Goal: Information Seeking & Learning: Learn about a topic

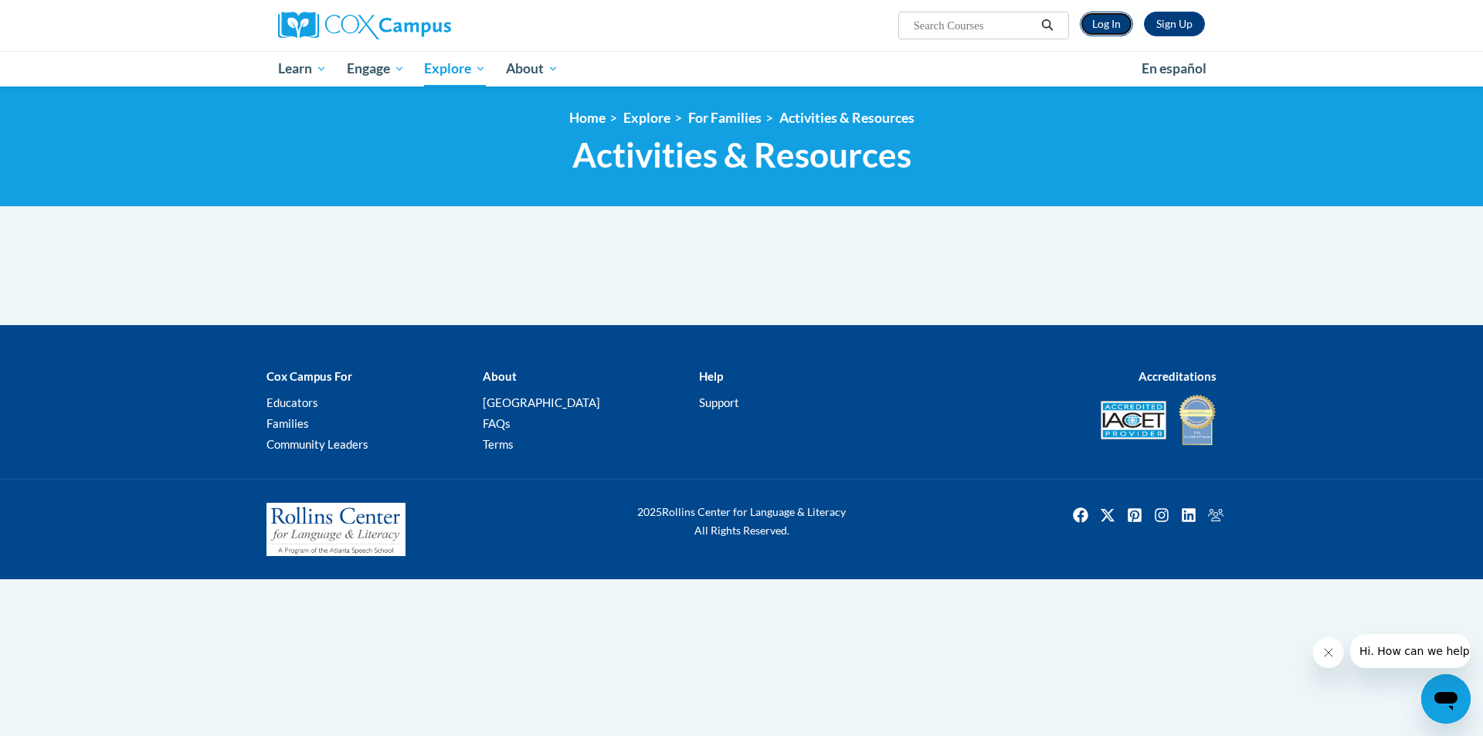
click at [1102, 24] on link "Log In" at bounding box center [1106, 24] width 53 height 25
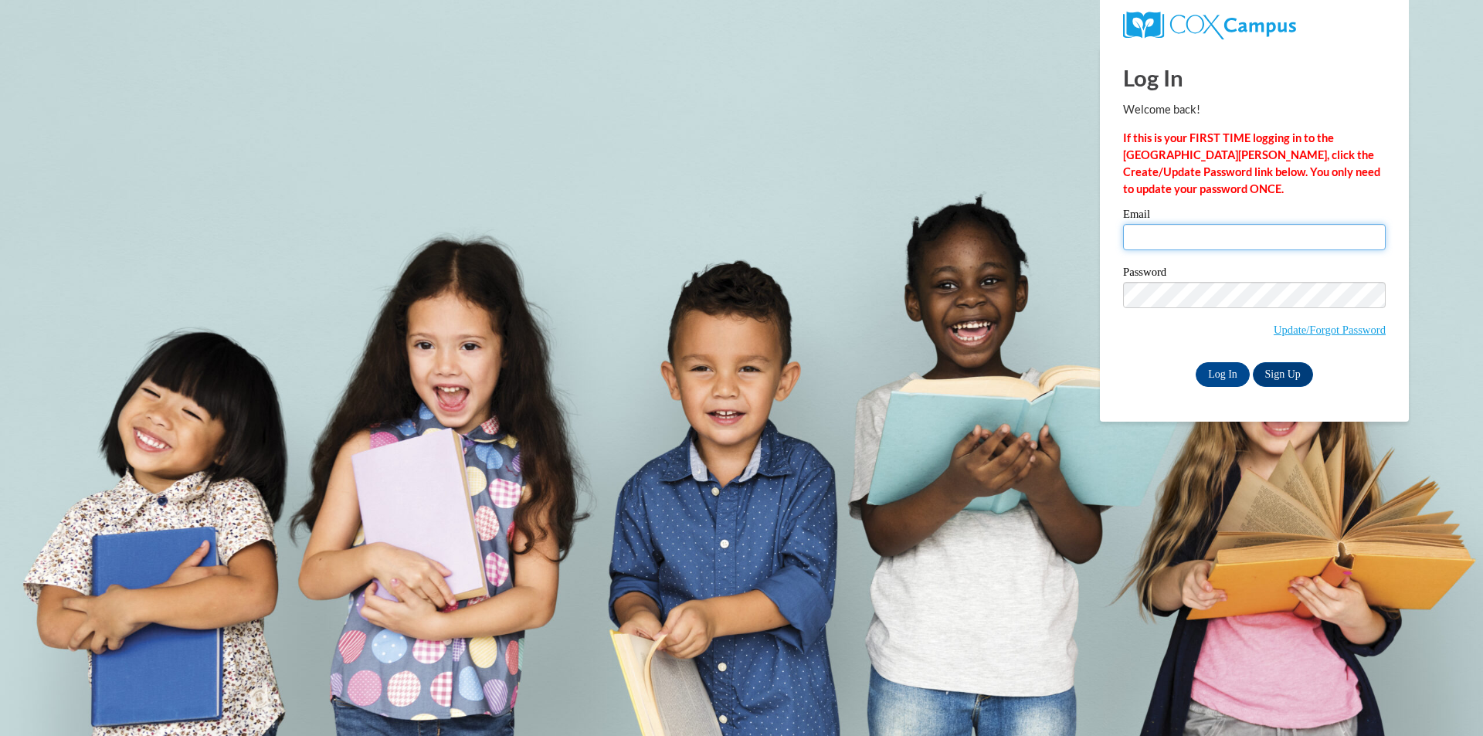
type input "chikeezi@yahoo.com"
click at [1214, 372] on input "Log In" at bounding box center [1223, 374] width 54 height 25
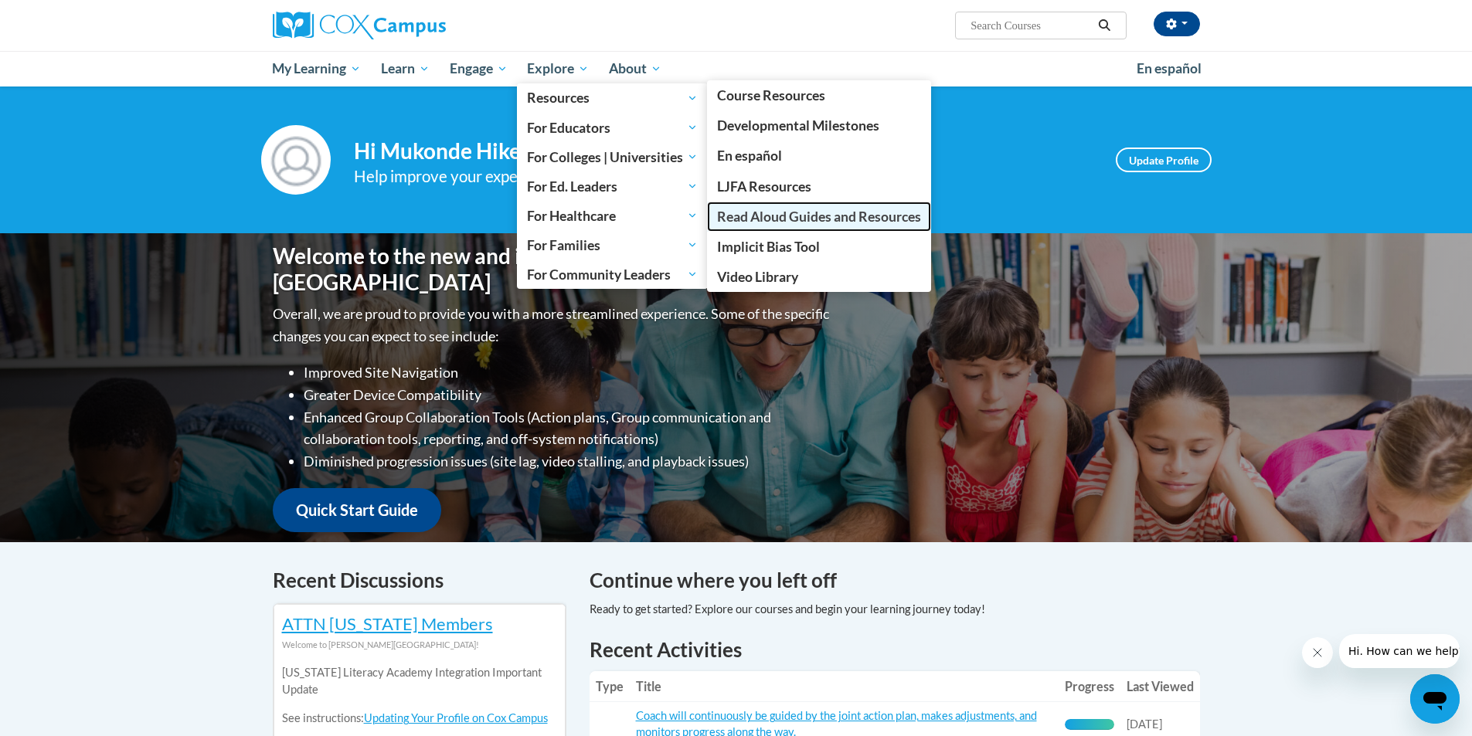
click at [786, 219] on span "Read Aloud Guides and Resources" at bounding box center [819, 217] width 204 height 16
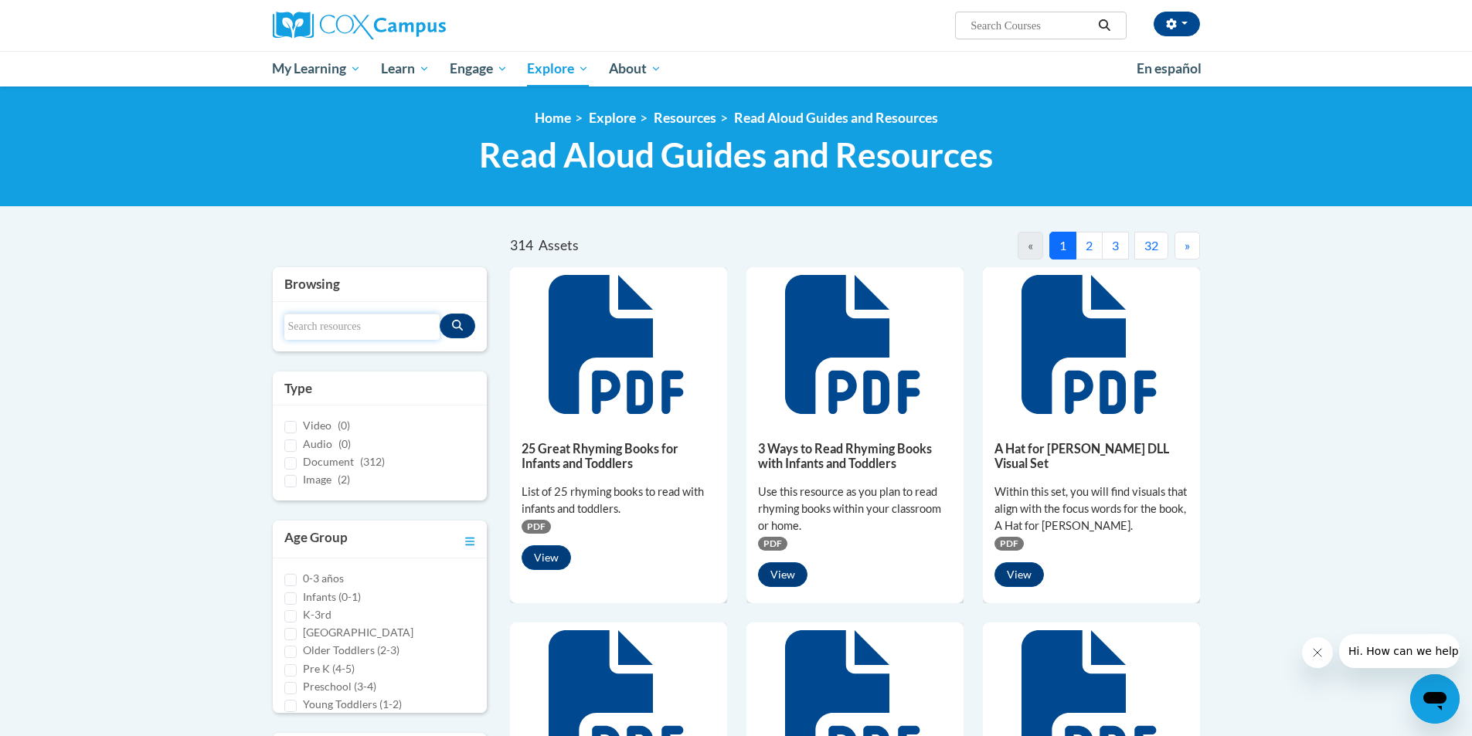
click at [345, 331] on input "Search resources" at bounding box center [362, 327] width 156 height 26
type input "my five senses"
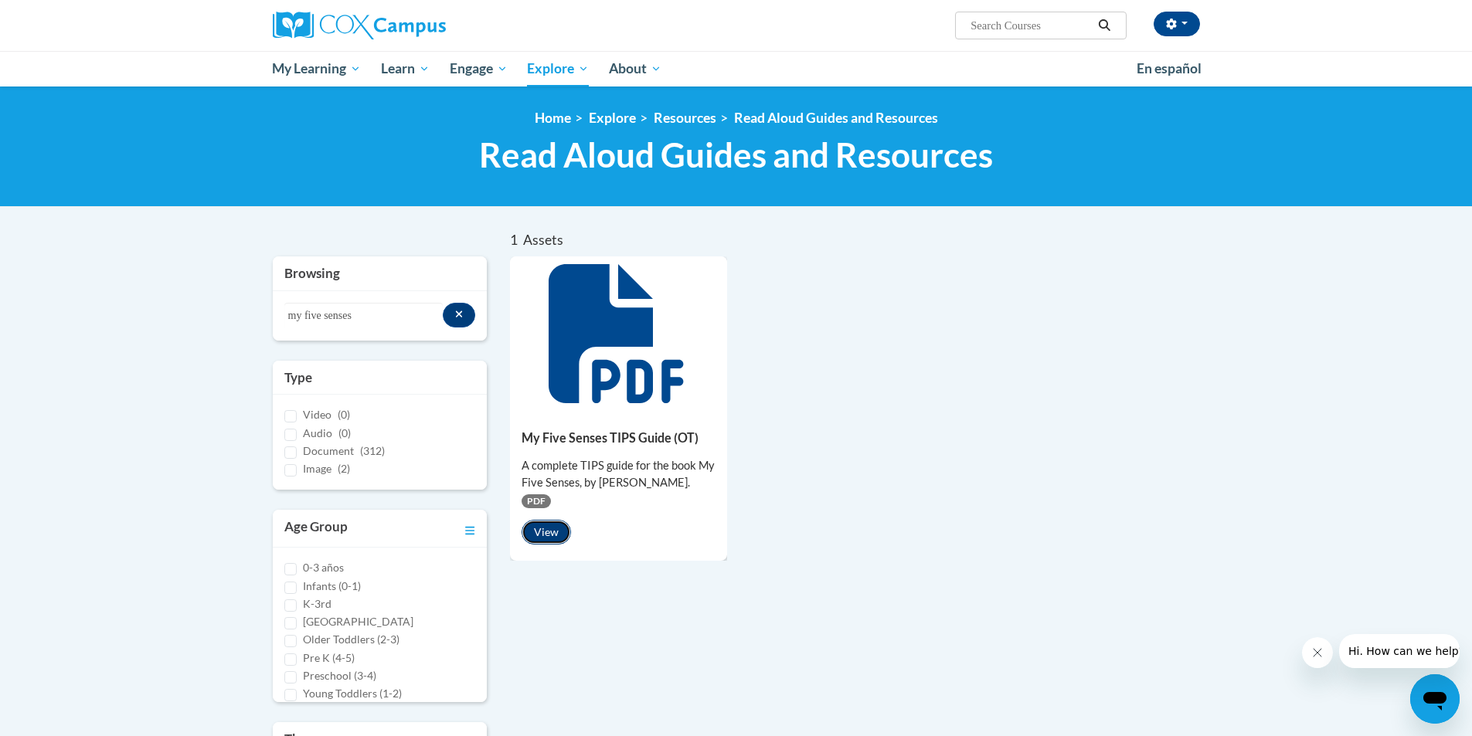
click at [550, 534] on button "View" at bounding box center [545, 532] width 49 height 25
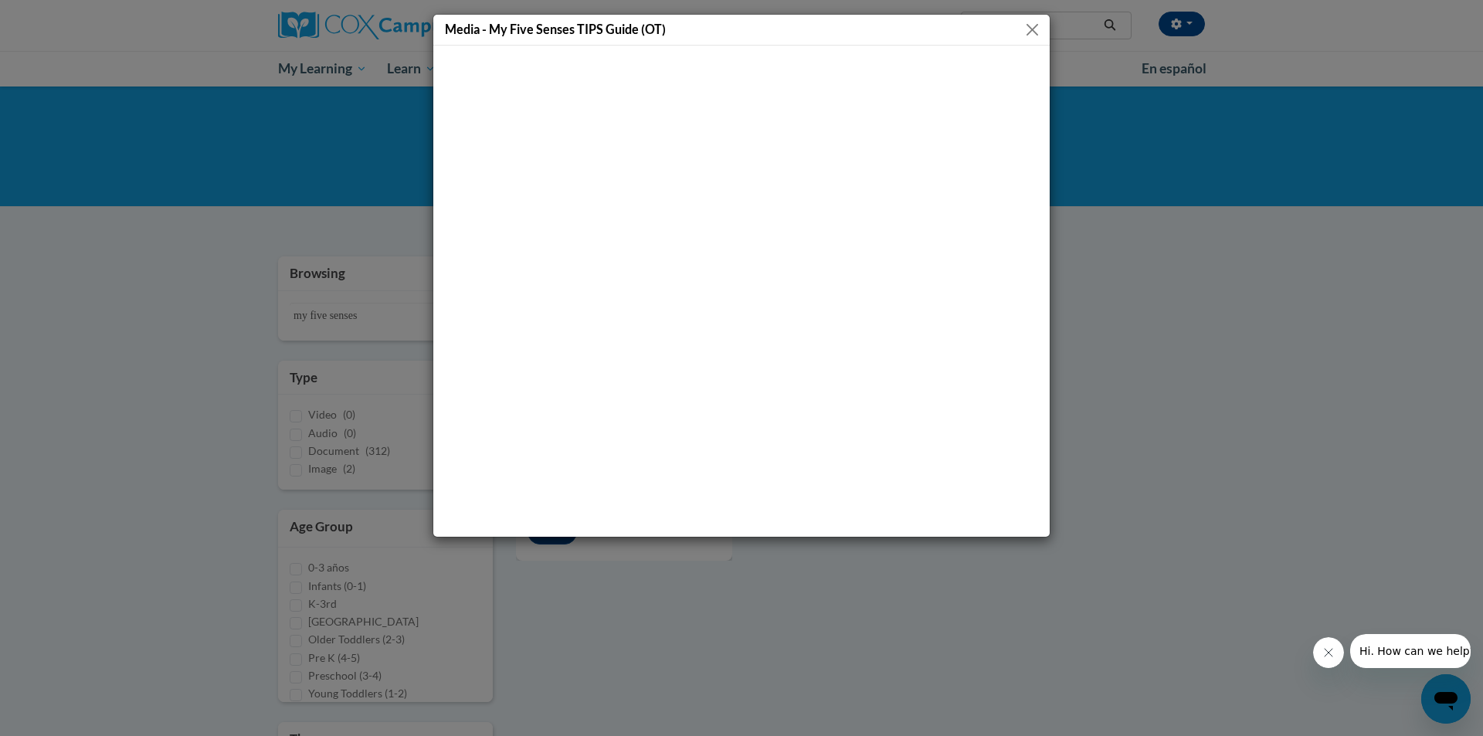
click at [1031, 29] on button "Close" at bounding box center [1032, 29] width 19 height 19
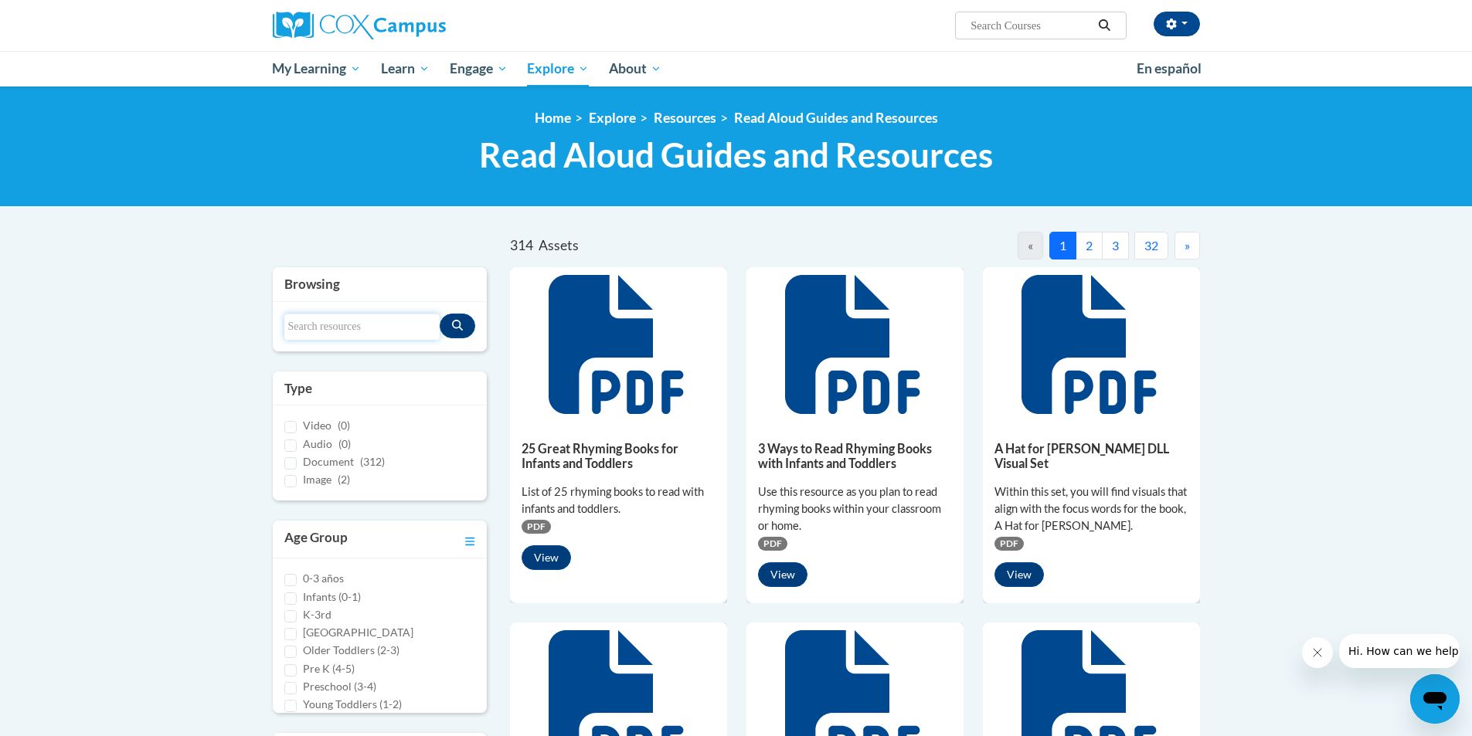
click at [362, 331] on input "Search resources" at bounding box center [362, 327] width 156 height 26
type input "my five senses"
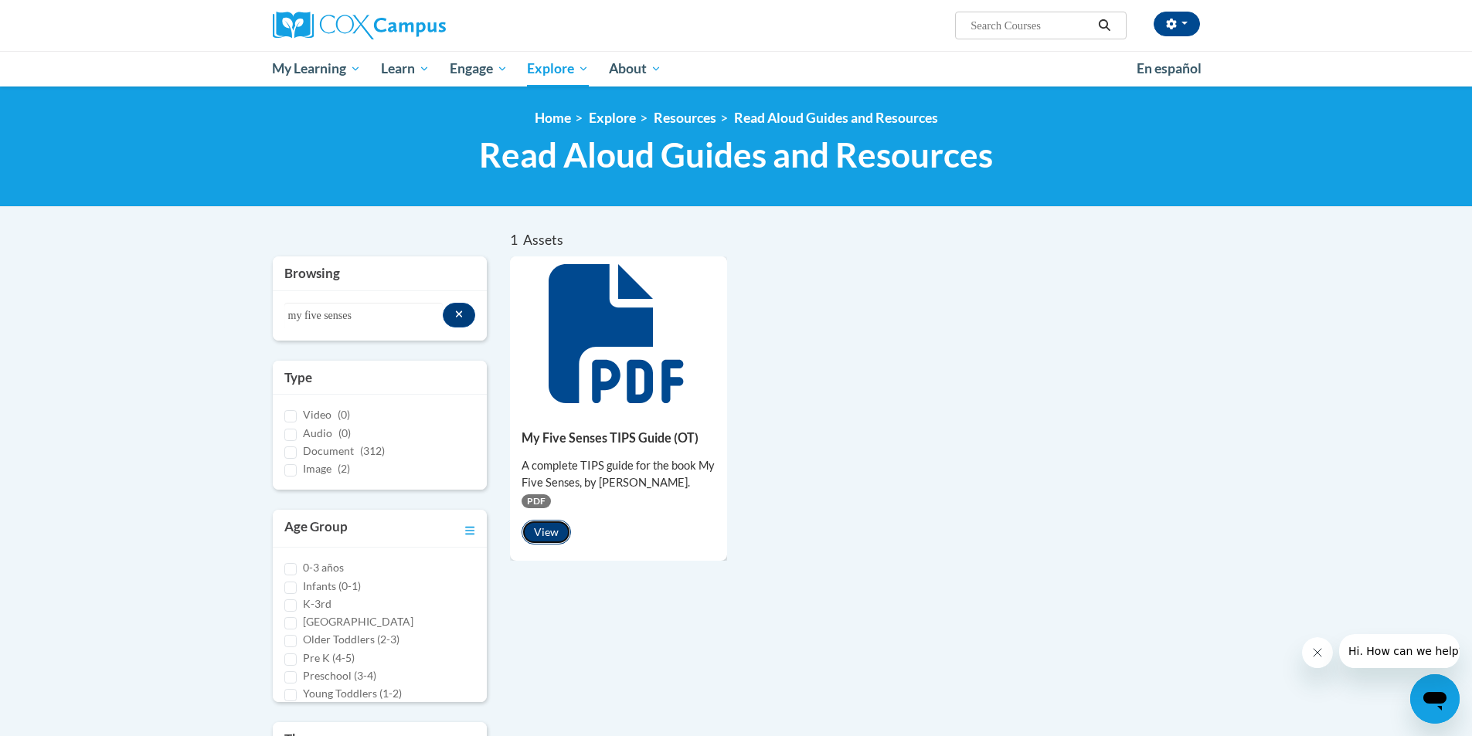
click at [531, 525] on button "View" at bounding box center [545, 532] width 49 height 25
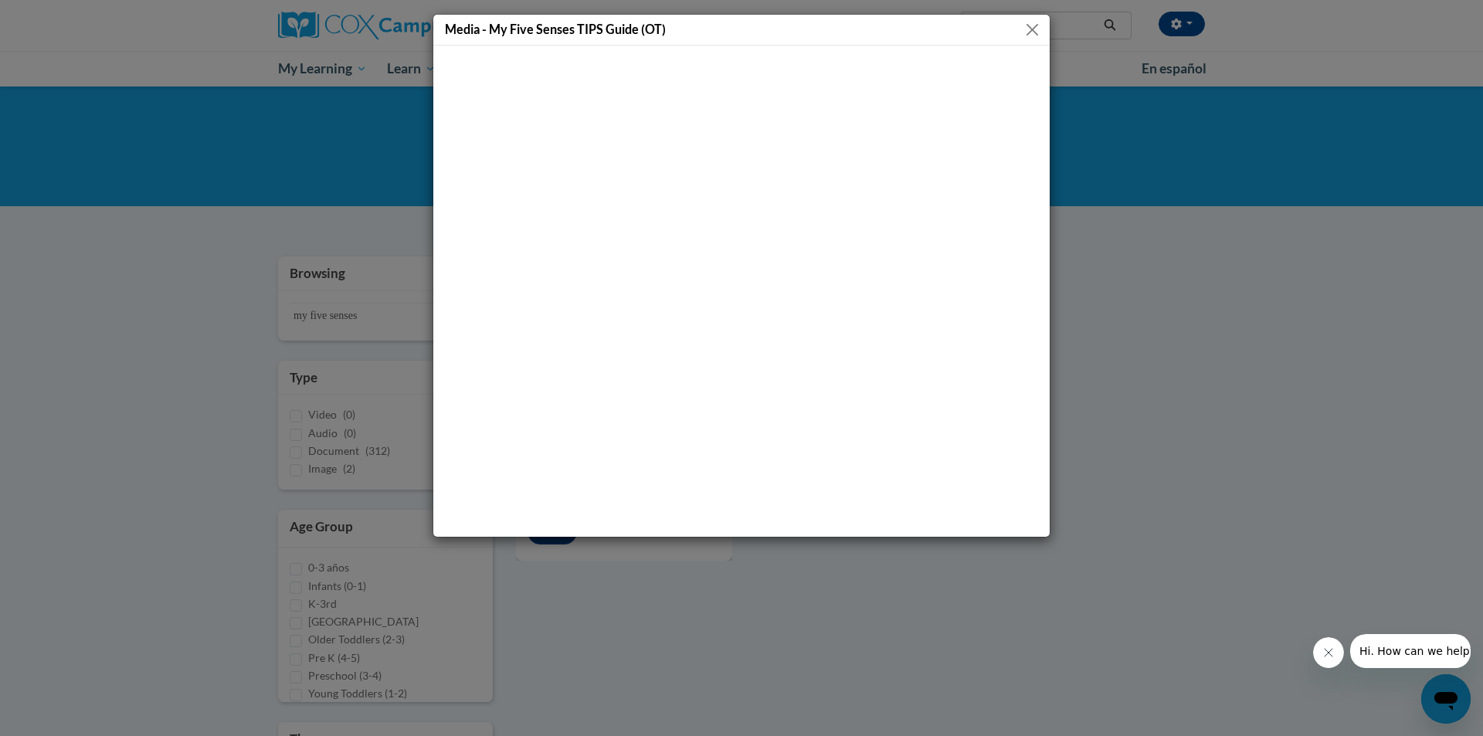
click at [1031, 29] on button "Close" at bounding box center [1032, 29] width 19 height 19
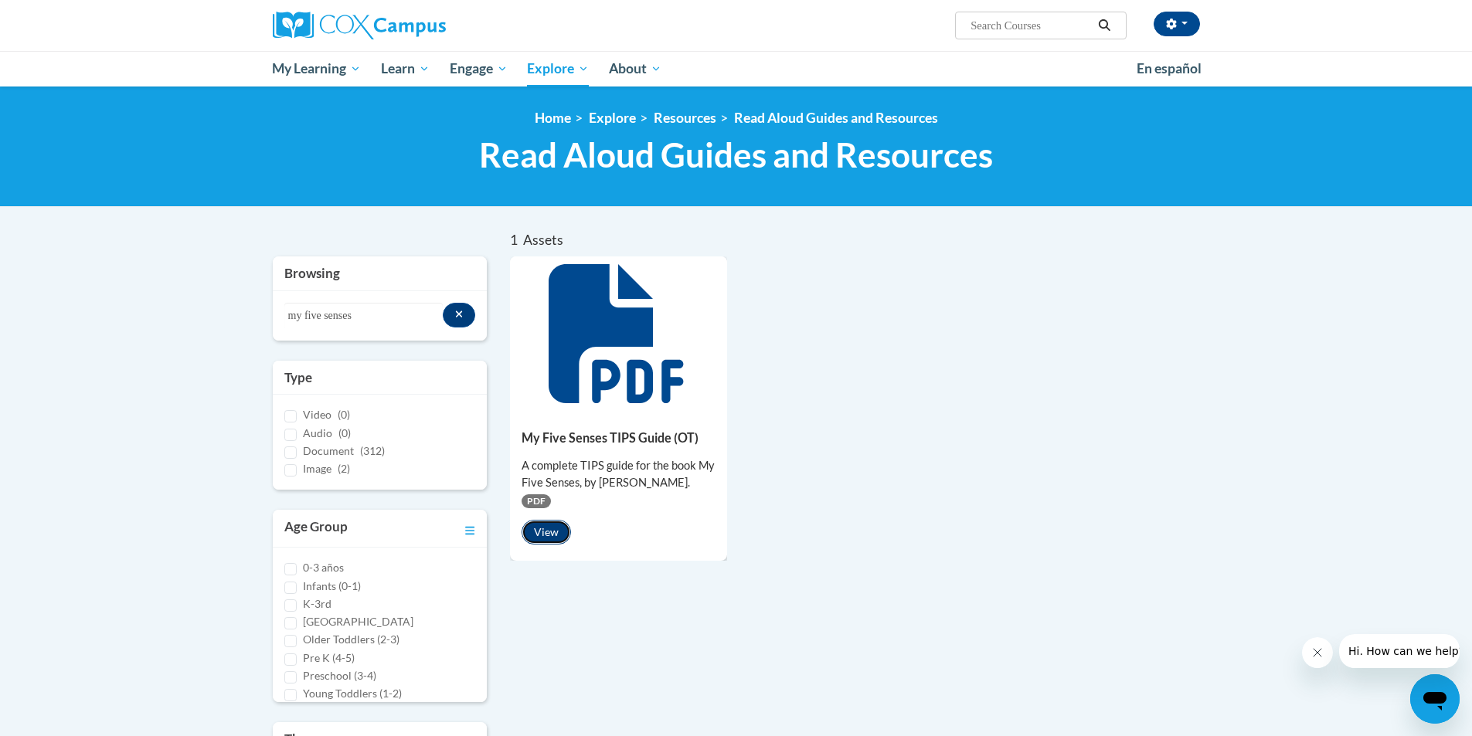
click at [544, 536] on button "View" at bounding box center [545, 532] width 49 height 25
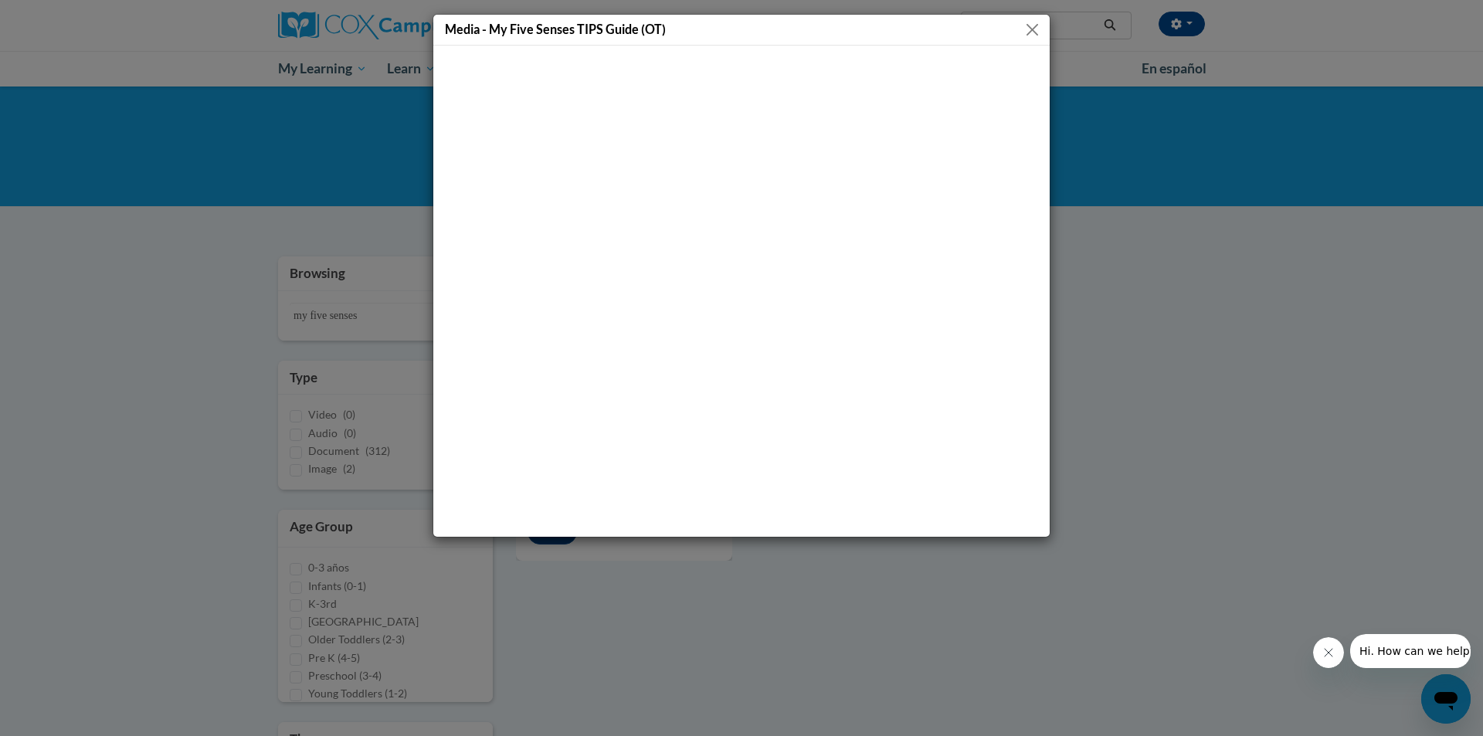
click at [1027, 23] on button "Close" at bounding box center [1032, 29] width 19 height 19
